Goal: Task Accomplishment & Management: Complete application form

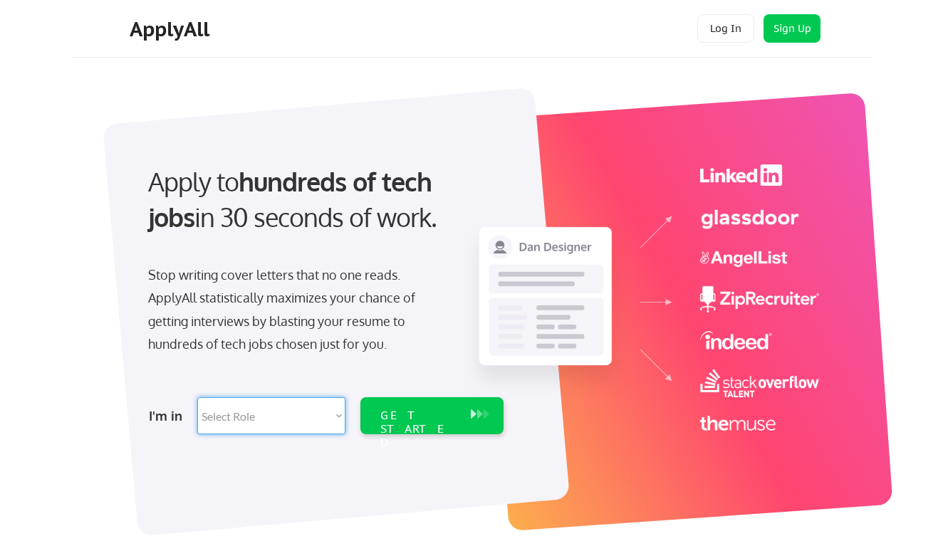
select select ""technical_project_program_mgmt""
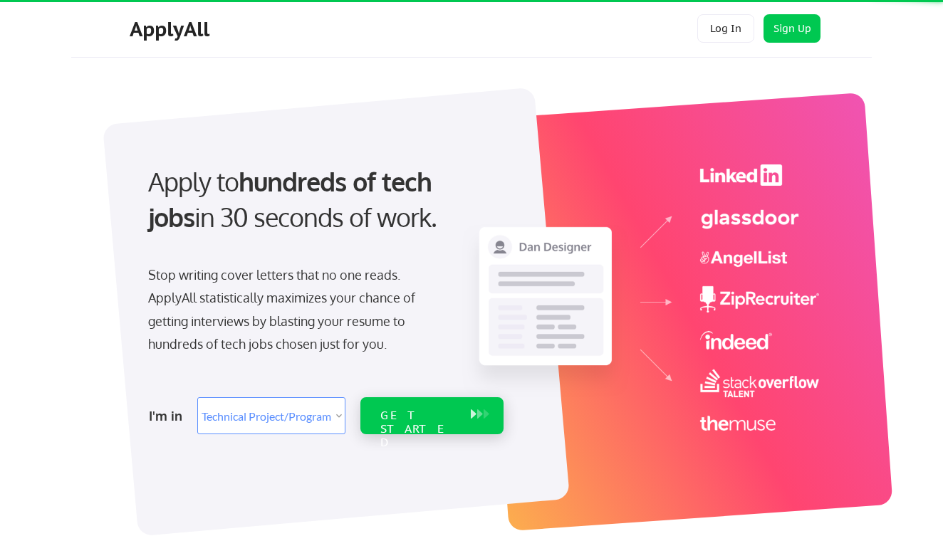
click at [398, 419] on div "GET STARTED" at bounding box center [418, 429] width 76 height 41
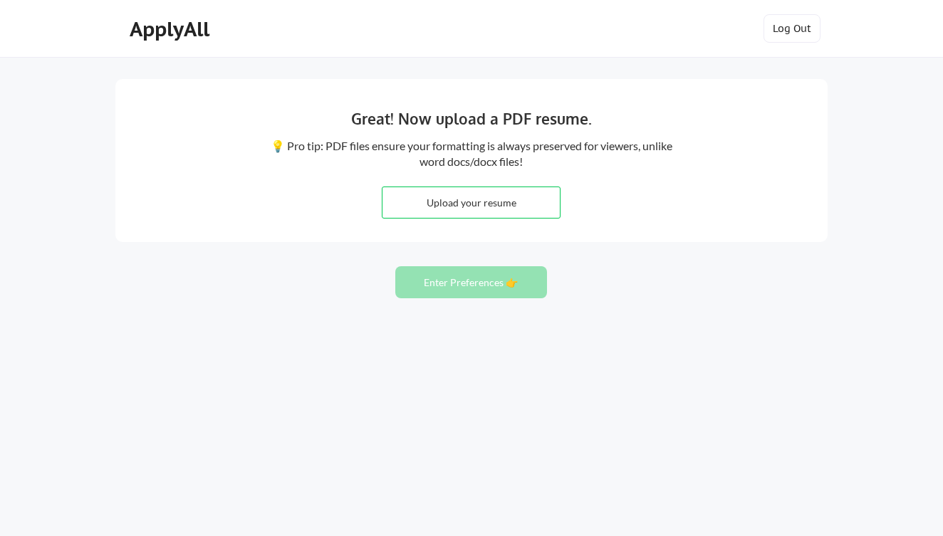
click at [465, 209] on input "file" at bounding box center [470, 202] width 177 height 31
type input "C:\fakepath\Resume 2025.pdf"
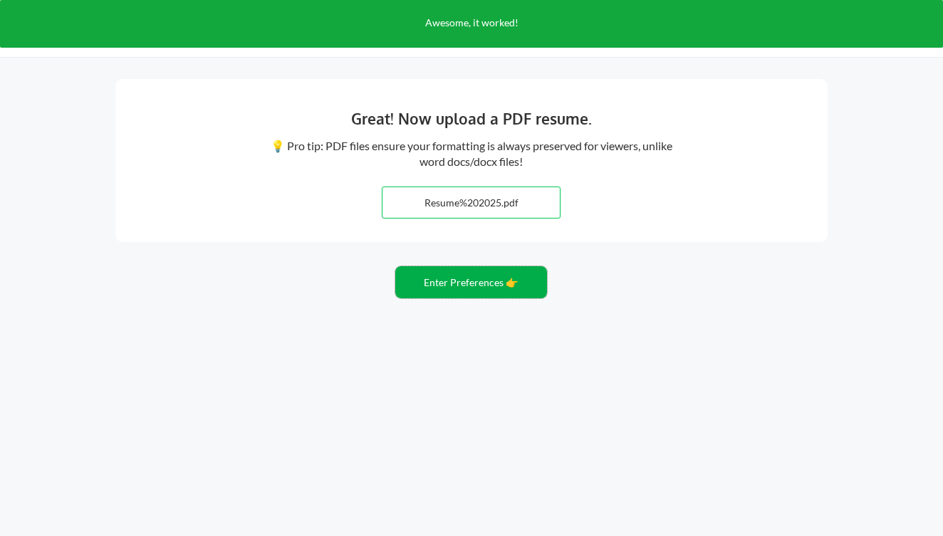
click at [511, 286] on button "Enter Preferences 👉" at bounding box center [471, 282] width 152 height 32
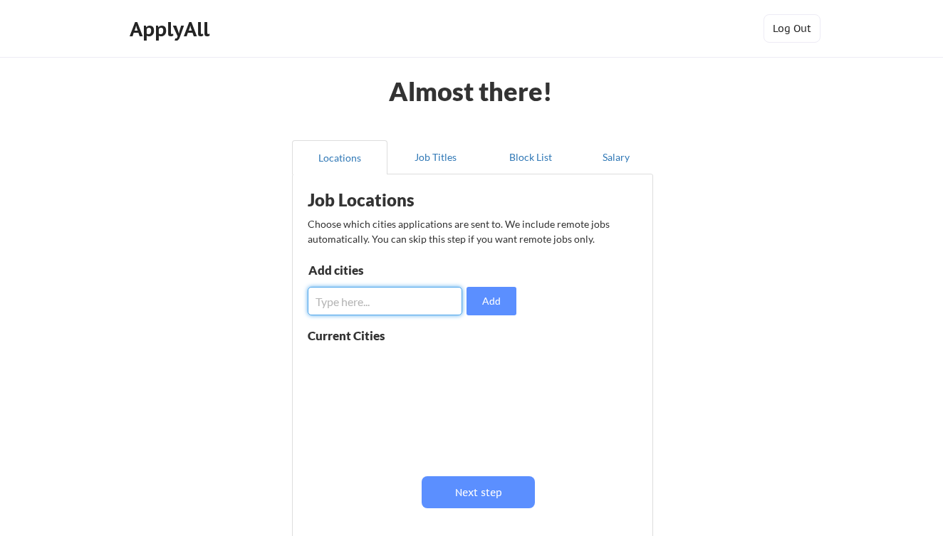
click at [412, 298] on input "input" at bounding box center [385, 301] width 155 height 28
type input "Boston, MA"
click at [493, 309] on button "Add" at bounding box center [491, 301] width 50 height 28
click at [390, 300] on input "input" at bounding box center [385, 301] width 155 height 28
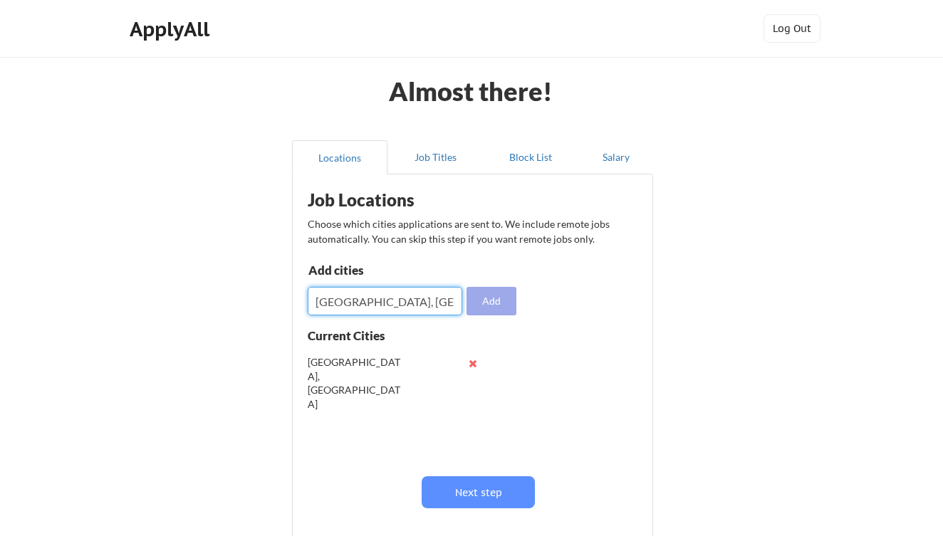
type input "Cambridge, MA"
click at [508, 296] on button "Add" at bounding box center [491, 301] width 50 height 28
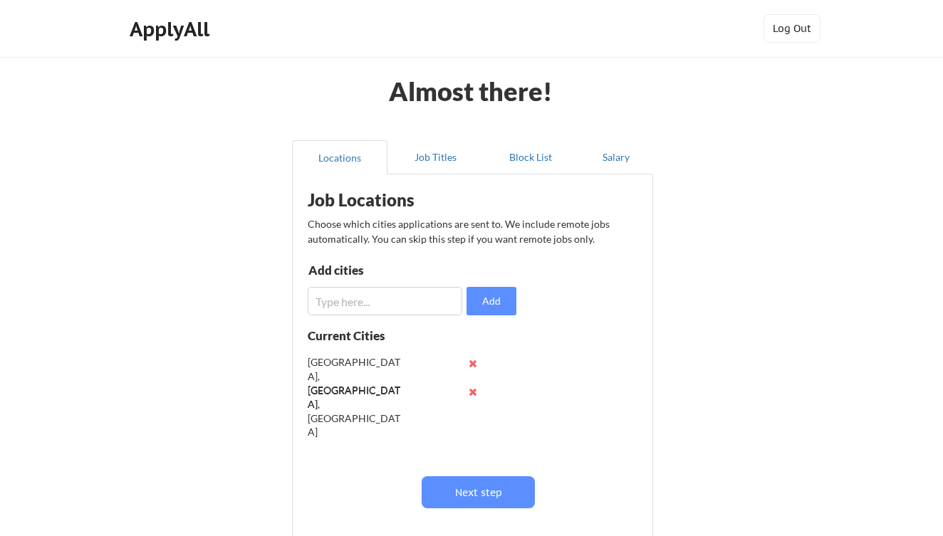
scroll to position [21, 0]
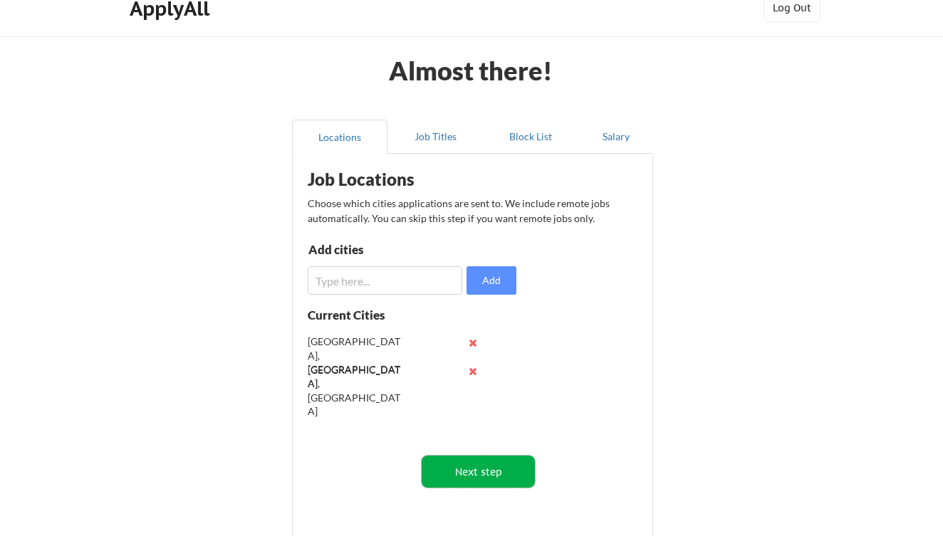
click at [499, 468] on button "Next step" at bounding box center [478, 472] width 113 height 32
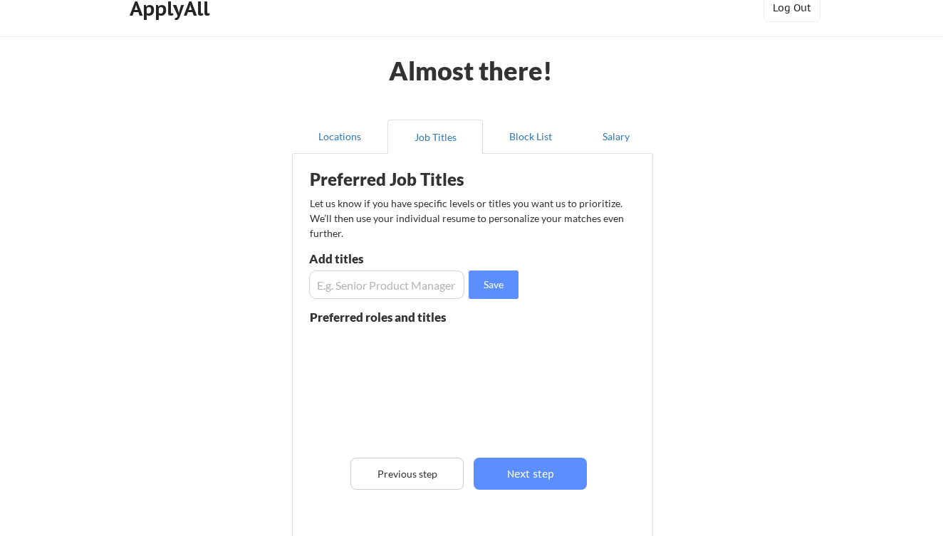
click at [382, 288] on input "input" at bounding box center [386, 285] width 155 height 28
type input "Project Manager"
click at [501, 281] on button "Save" at bounding box center [494, 285] width 50 height 28
click at [417, 276] on input "input" at bounding box center [386, 285] width 155 height 28
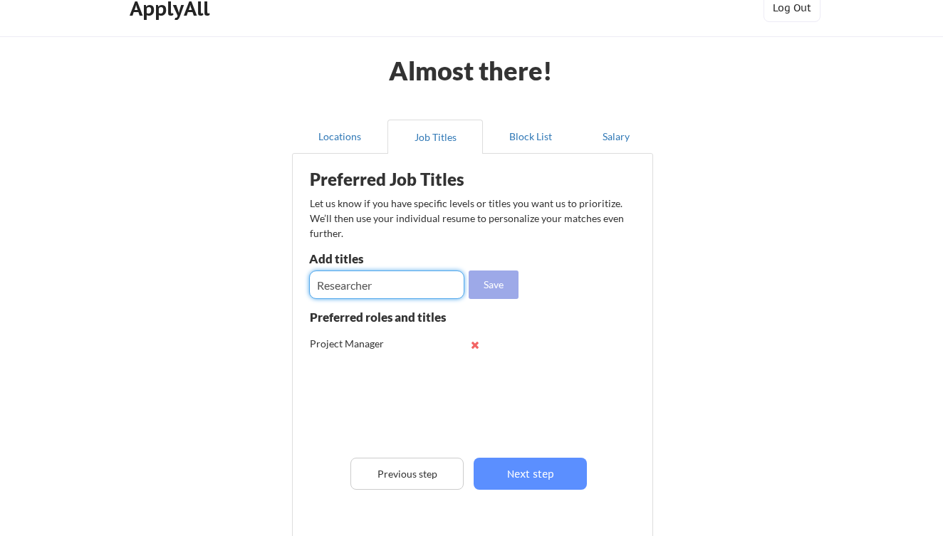
type input "Researcher"
click at [511, 279] on button "Save" at bounding box center [494, 285] width 50 height 28
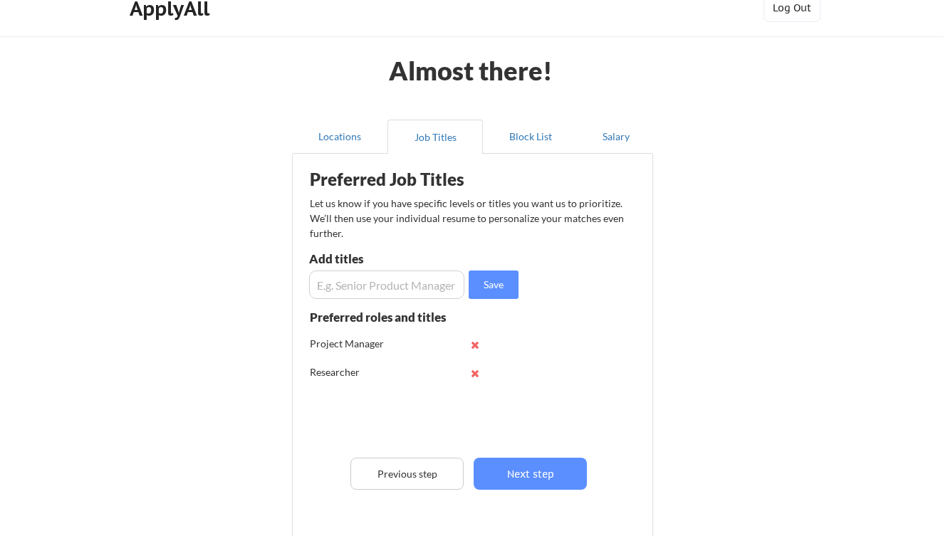
click at [415, 277] on input "input" at bounding box center [386, 285] width 155 height 28
type input "Developer"
click at [493, 283] on button "Save" at bounding box center [494, 285] width 50 height 28
click at [563, 477] on button "Next step" at bounding box center [530, 474] width 113 height 32
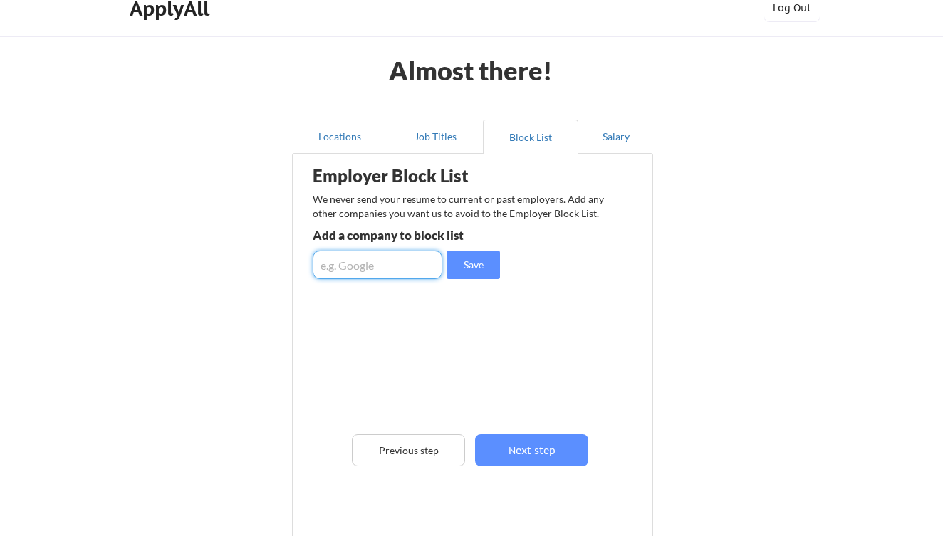
click at [398, 266] on input "input" at bounding box center [378, 265] width 130 height 28
type input "Catholic Memorial"
click at [466, 268] on button "Save" at bounding box center [472, 265] width 53 height 28
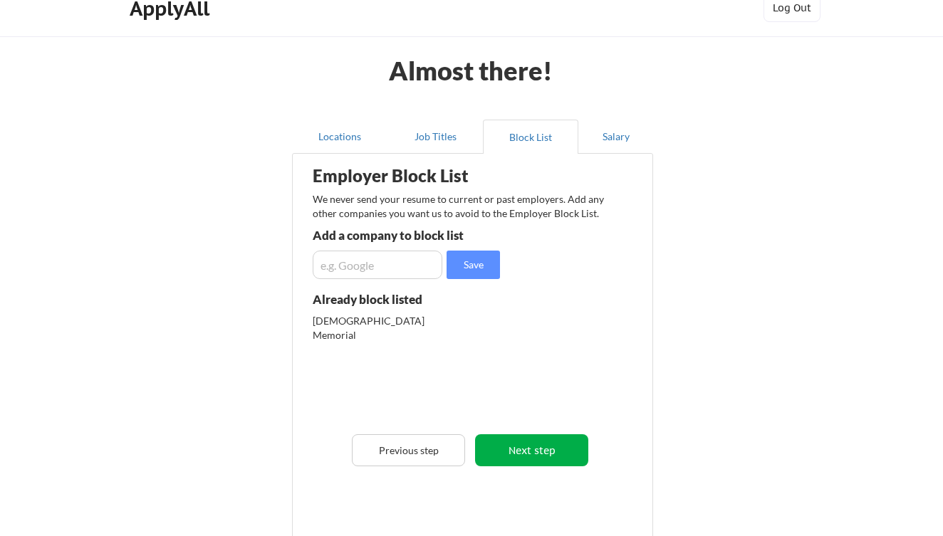
click at [566, 459] on button "Next step" at bounding box center [531, 450] width 113 height 32
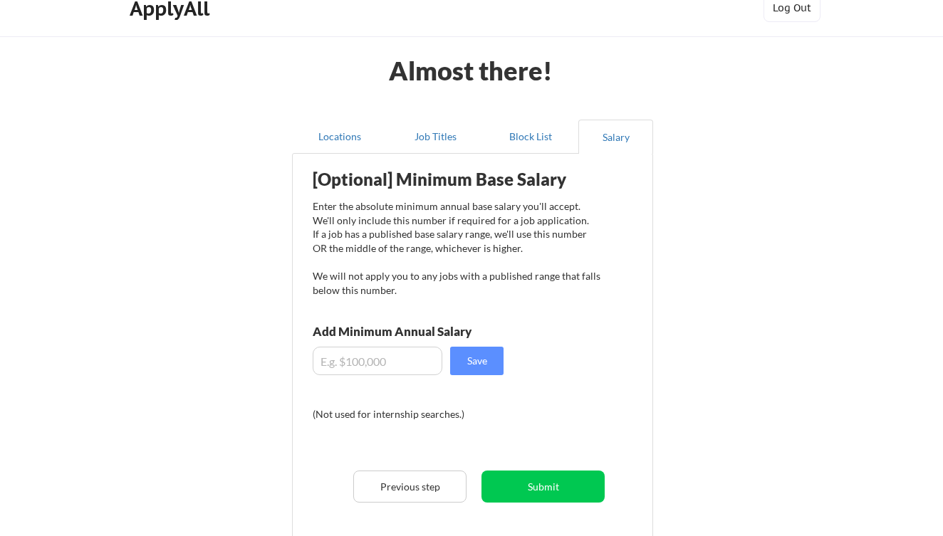
click at [397, 354] on input "input" at bounding box center [378, 361] width 130 height 28
type input "$75,000"
click at [487, 364] on button "Save" at bounding box center [476, 361] width 53 height 28
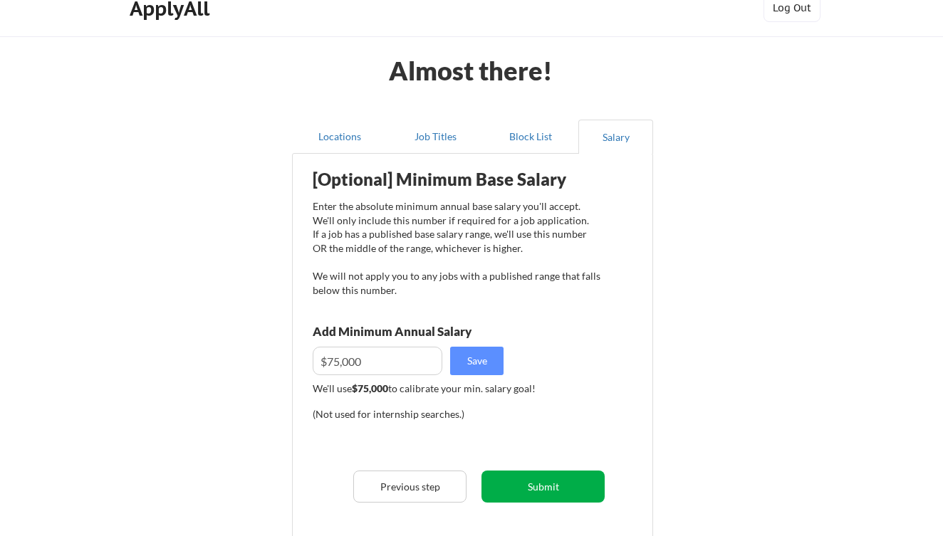
click at [565, 490] on button "Submit" at bounding box center [542, 487] width 123 height 32
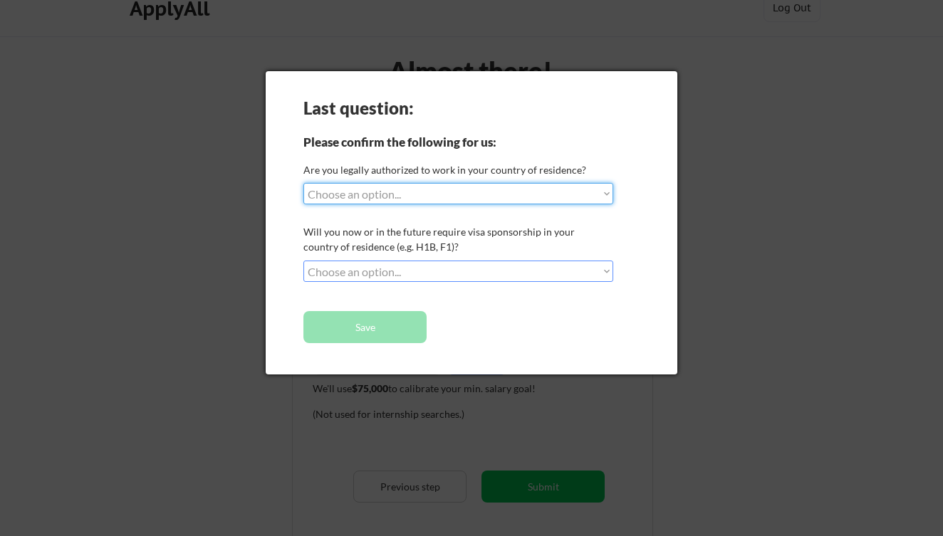
select select ""yes__i_am_a_us_citizen""
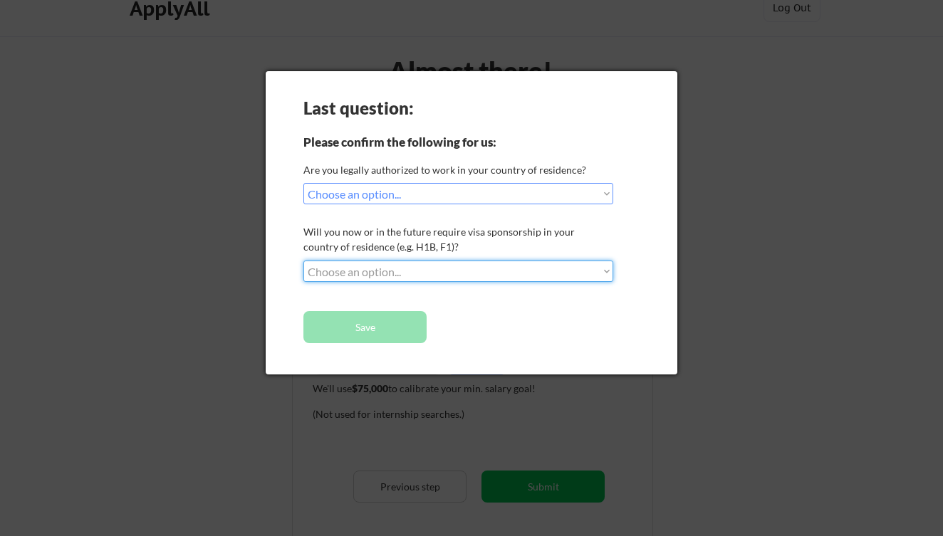
select select ""no__i_will_not_need_sponsorship""
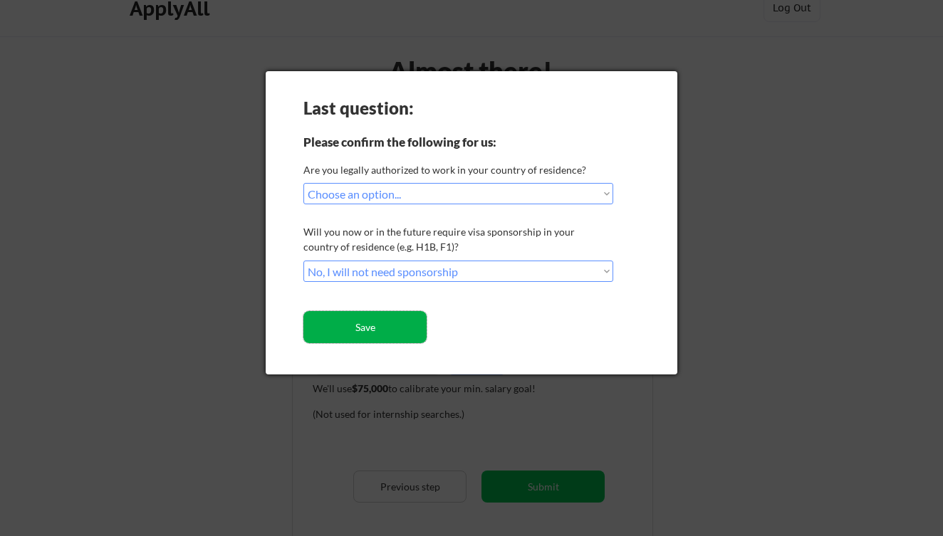
click at [406, 335] on button "Save" at bounding box center [364, 327] width 123 height 32
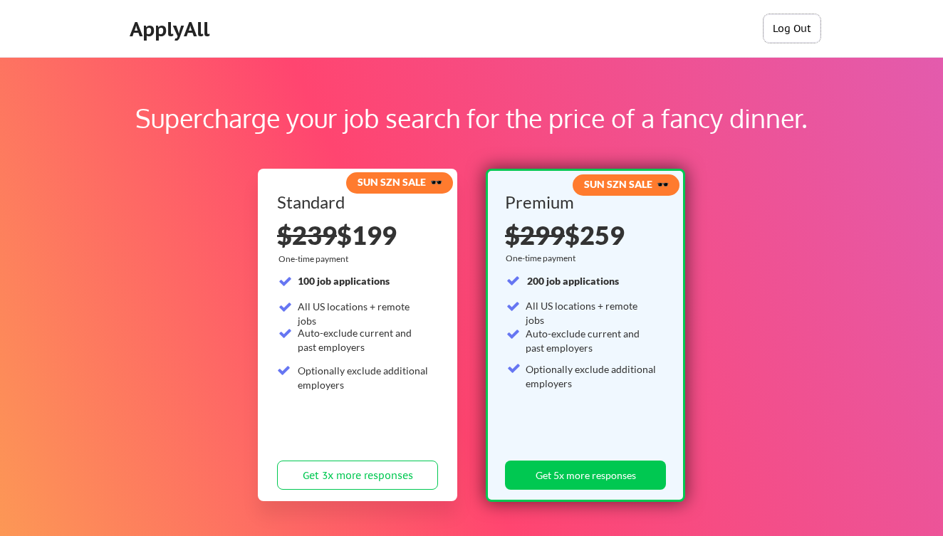
click at [798, 32] on button "Log Out" at bounding box center [791, 28] width 57 height 28
